Goal: Use online tool/utility

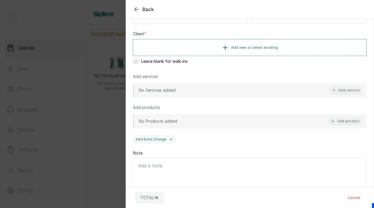
scroll to position [89, 0]
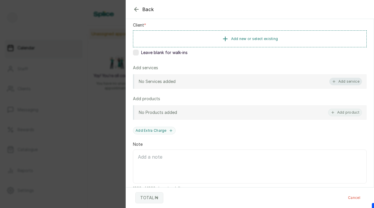
click at [339, 79] on button "Add service" at bounding box center [345, 82] width 33 height 8
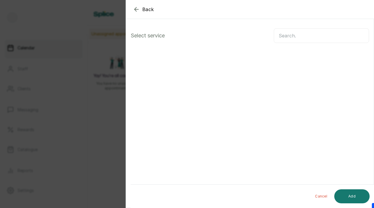
click at [301, 38] on input "text" at bounding box center [321, 35] width 95 height 15
type input "[MEDICAL_DATA]"
click at [137, 11] on icon "button" at bounding box center [136, 9] width 7 height 7
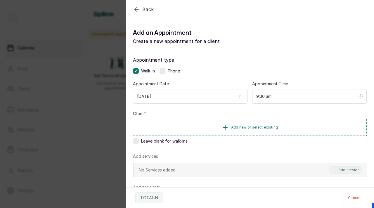
click at [138, 8] on icon "button" at bounding box center [136, 9] width 7 height 7
